Goal: Check status: Check status

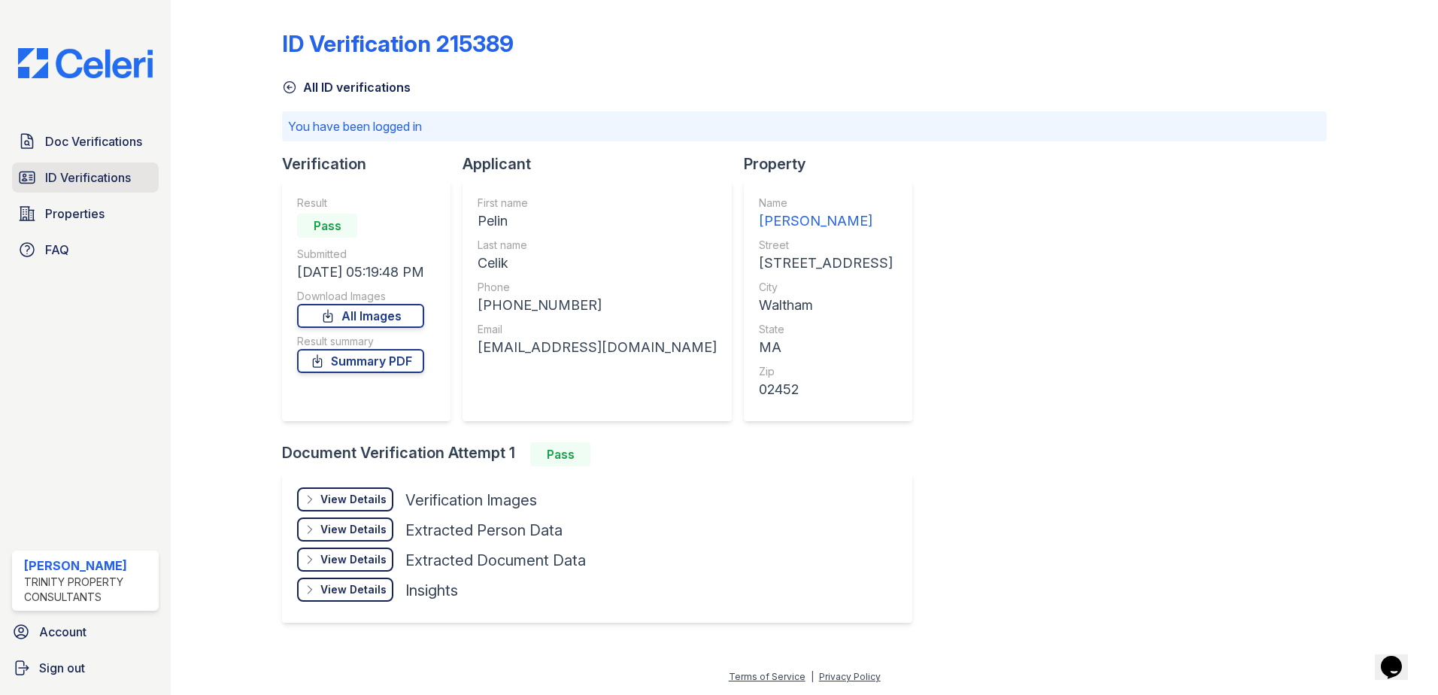
click at [114, 171] on span "ID Verifications" at bounding box center [88, 178] width 86 height 18
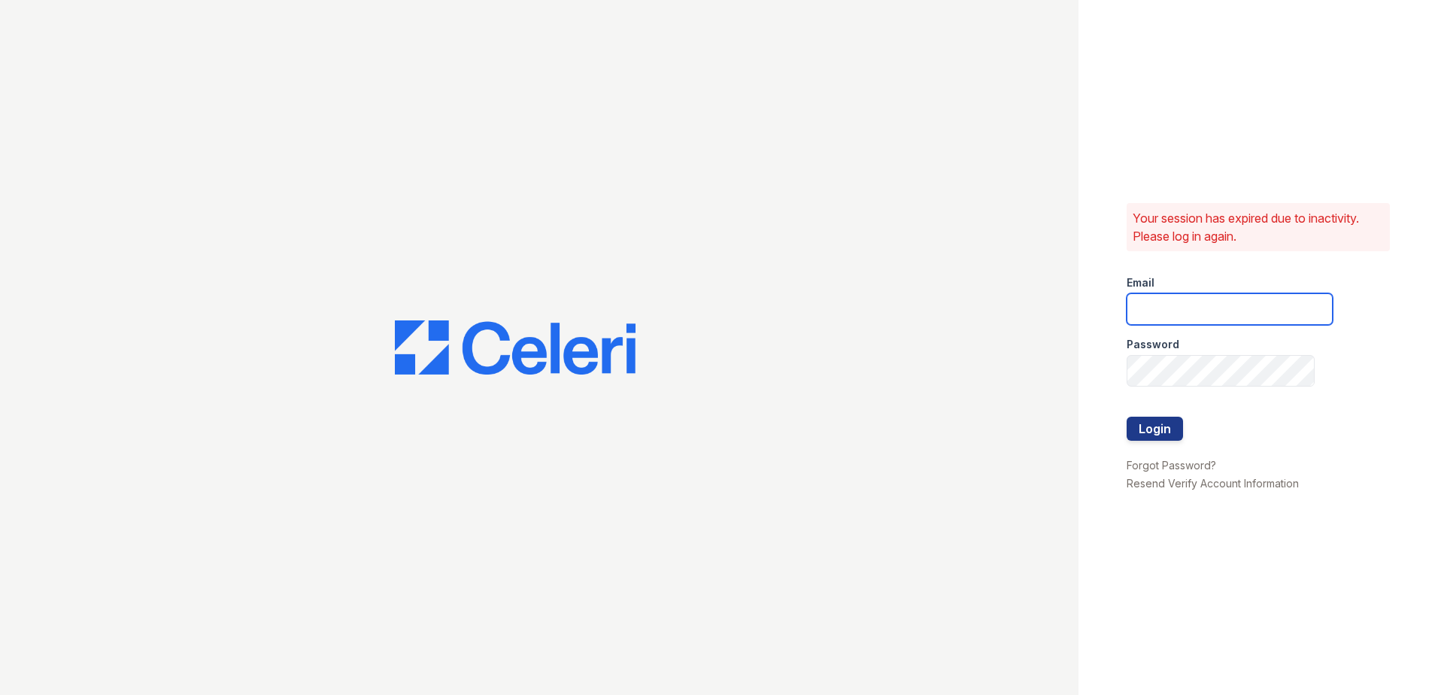
type input "Renewwaltham@trinity-pm.com"
click at [1154, 428] on button "Login" at bounding box center [1155, 429] width 56 height 24
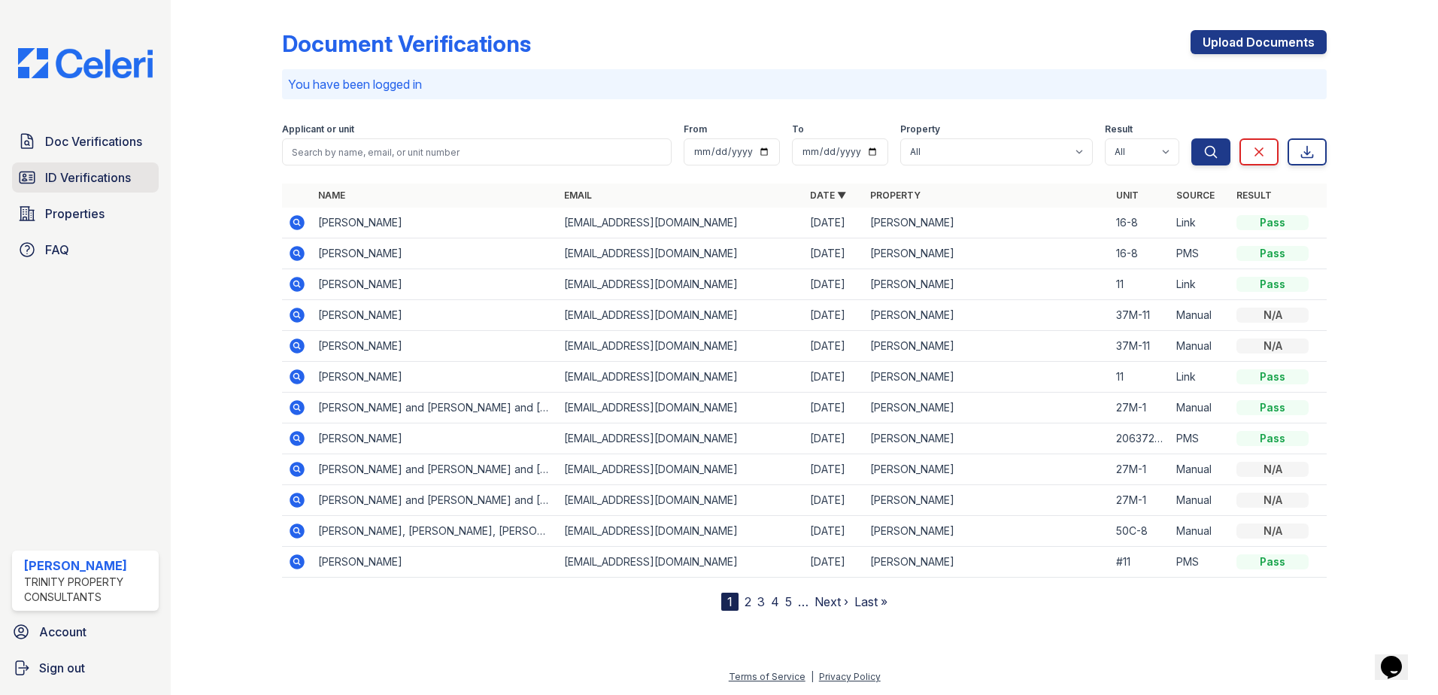
click at [32, 166] on link "ID Verifications" at bounding box center [85, 177] width 147 height 30
